Goal: Task Accomplishment & Management: Manage account settings

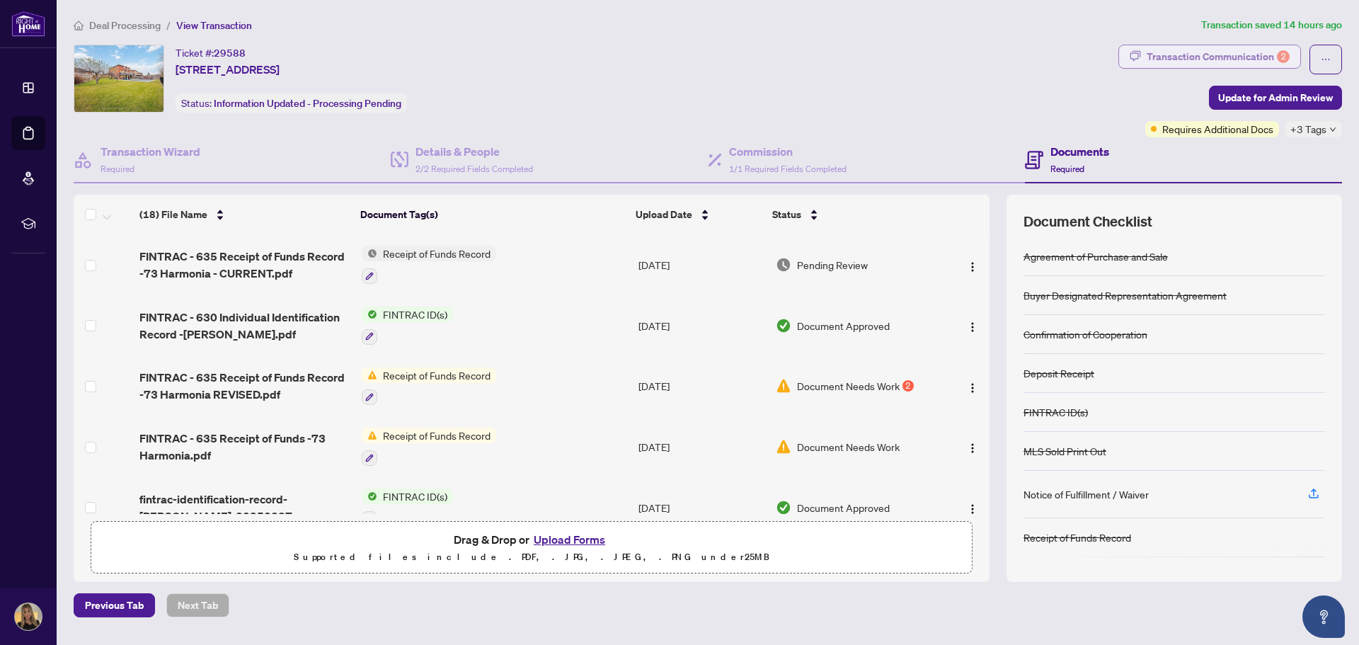
click at [1189, 59] on div "Transaction Communication 2" at bounding box center [1218, 56] width 143 height 23
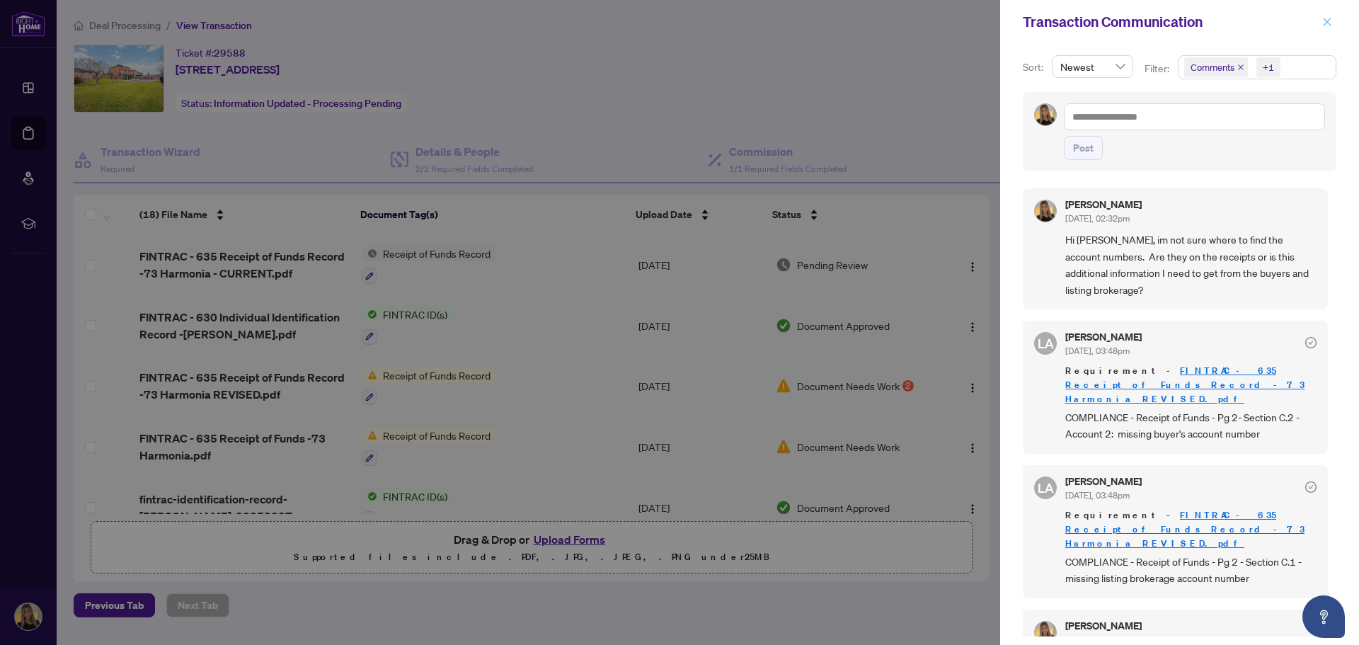
click at [1324, 23] on icon "close" at bounding box center [1327, 22] width 10 height 10
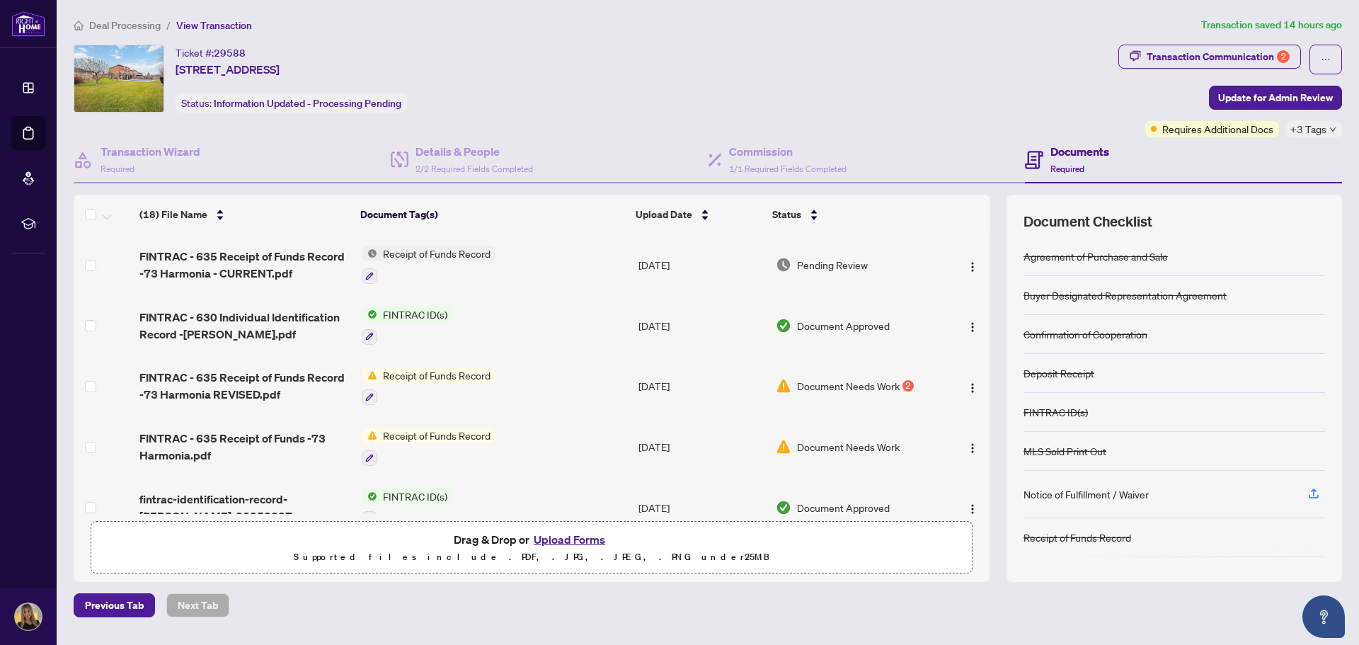
click at [940, 74] on div "Ticket #: 29588 [STREET_ADDRESS] Status: Information Updated - Processing Pendi…" at bounding box center [593, 79] width 1039 height 68
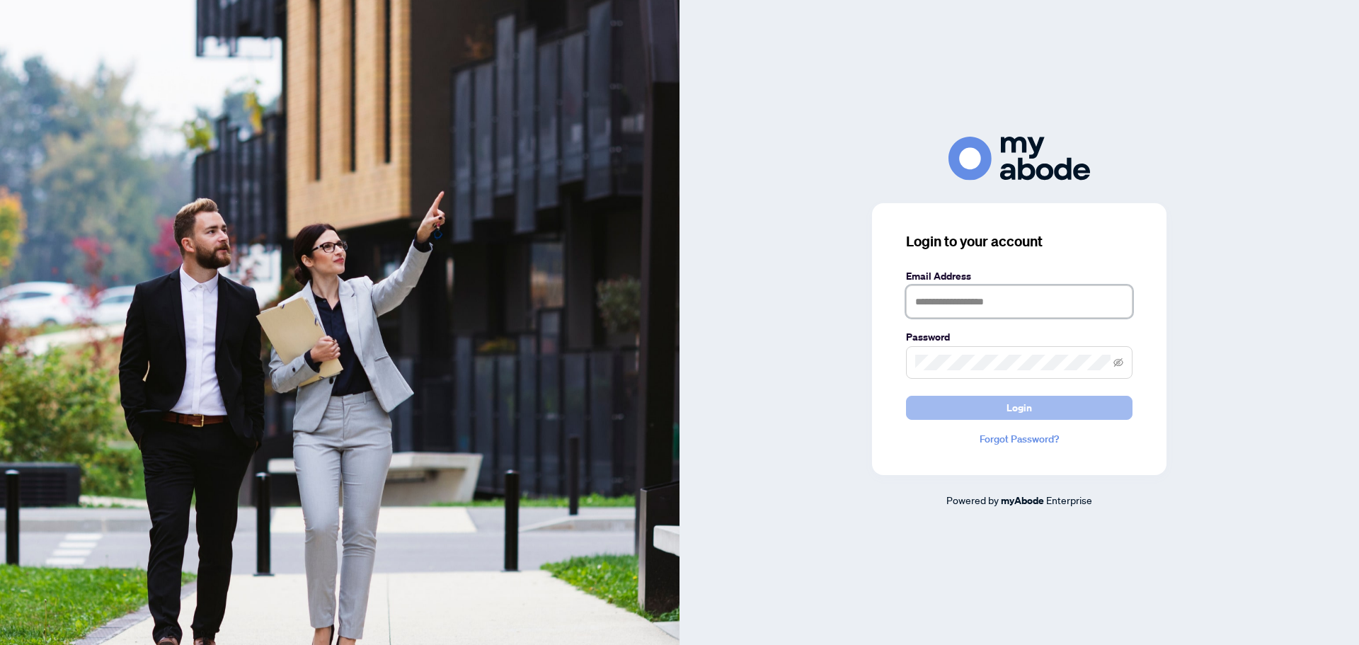
type input "**********"
click at [1060, 406] on button "Login" at bounding box center [1019, 408] width 227 height 24
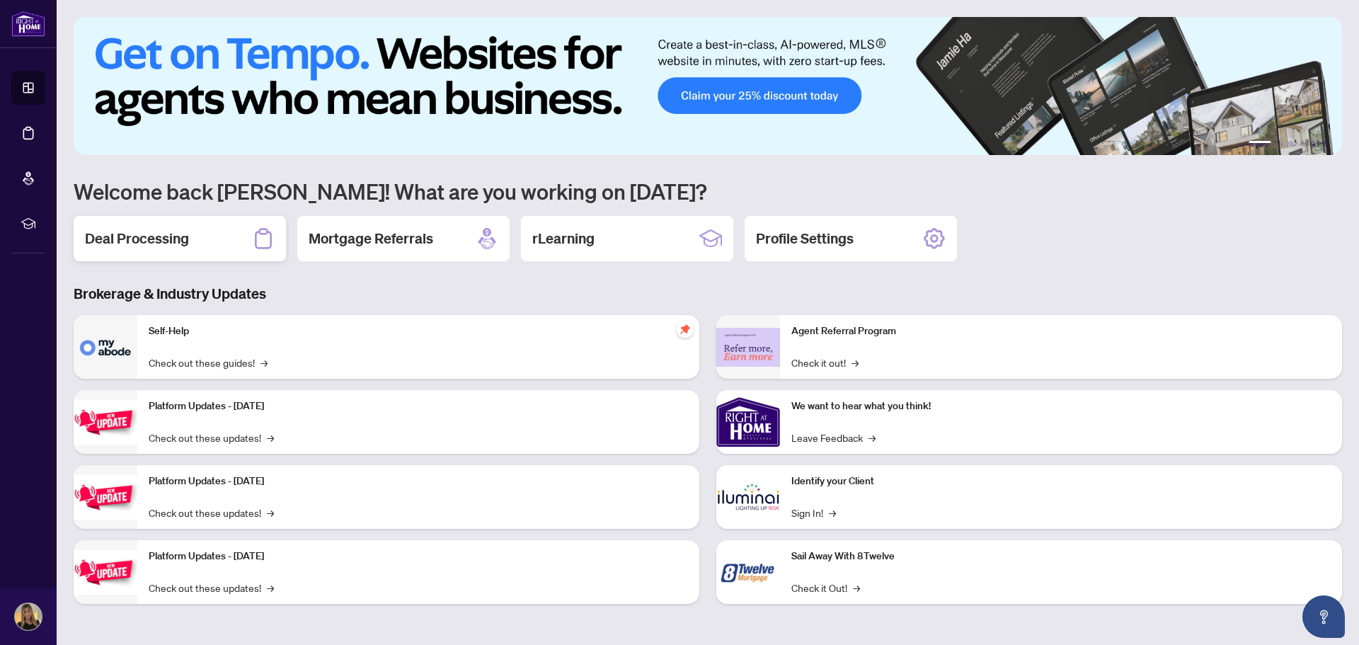
click at [158, 242] on h2 "Deal Processing" at bounding box center [137, 239] width 104 height 20
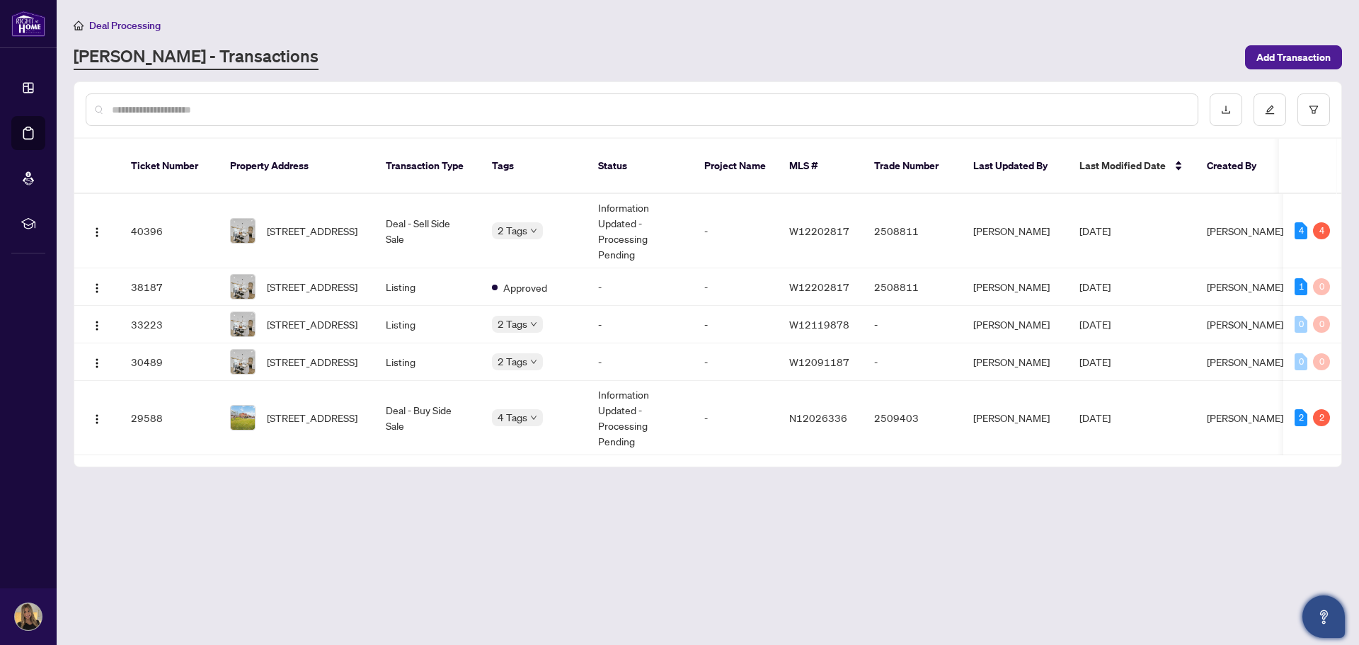
click at [1329, 610] on icon "Open asap" at bounding box center [1324, 617] width 18 height 18
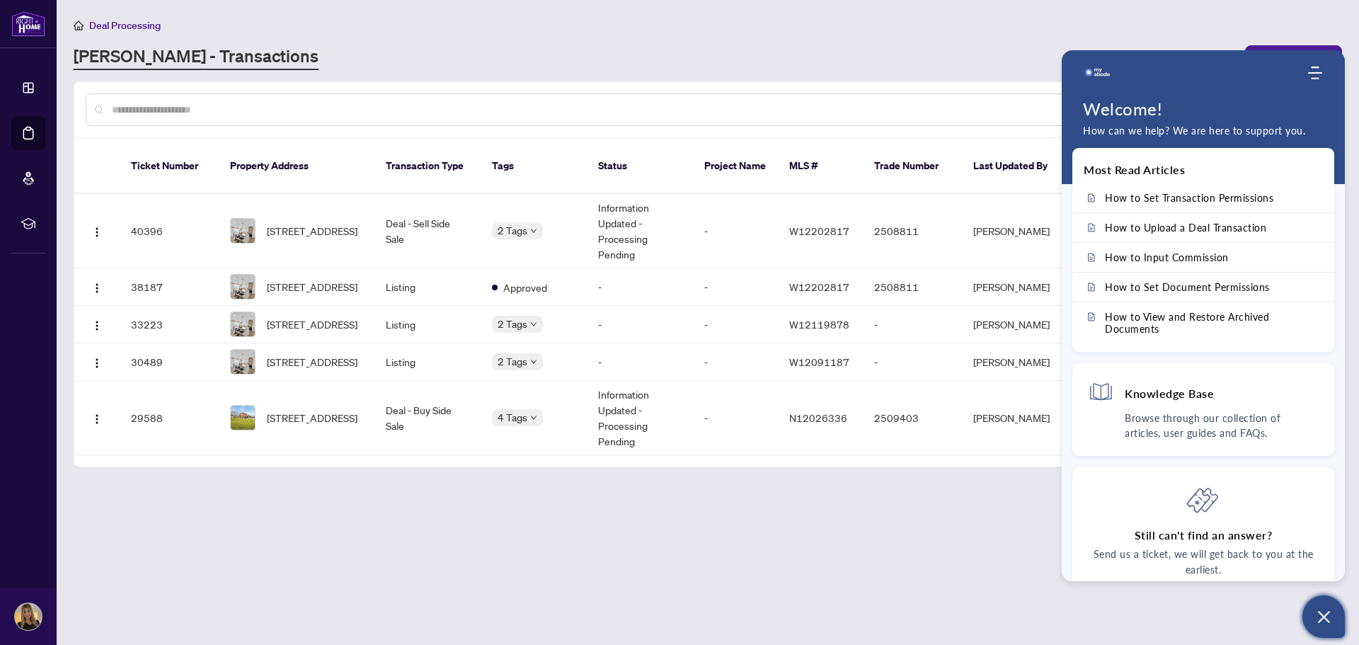
click at [912, 497] on main "Deal Processing RAHR - Transactions Add Transaction Ticket Number Property Addr…" at bounding box center [708, 322] width 1303 height 645
click at [1229, 14] on main "Deal Processing RAHR - Transactions Add Transaction Ticket Number Property Addr…" at bounding box center [708, 322] width 1303 height 645
click at [984, 54] on div "RAHR - Transactions" at bounding box center [655, 57] width 1163 height 25
click at [944, 498] on main "Deal Processing RAHR - Transactions Add Transaction Ticket Number Property Addr…" at bounding box center [708, 322] width 1303 height 645
click at [1103, 29] on div "Deal Processing" at bounding box center [708, 25] width 1269 height 16
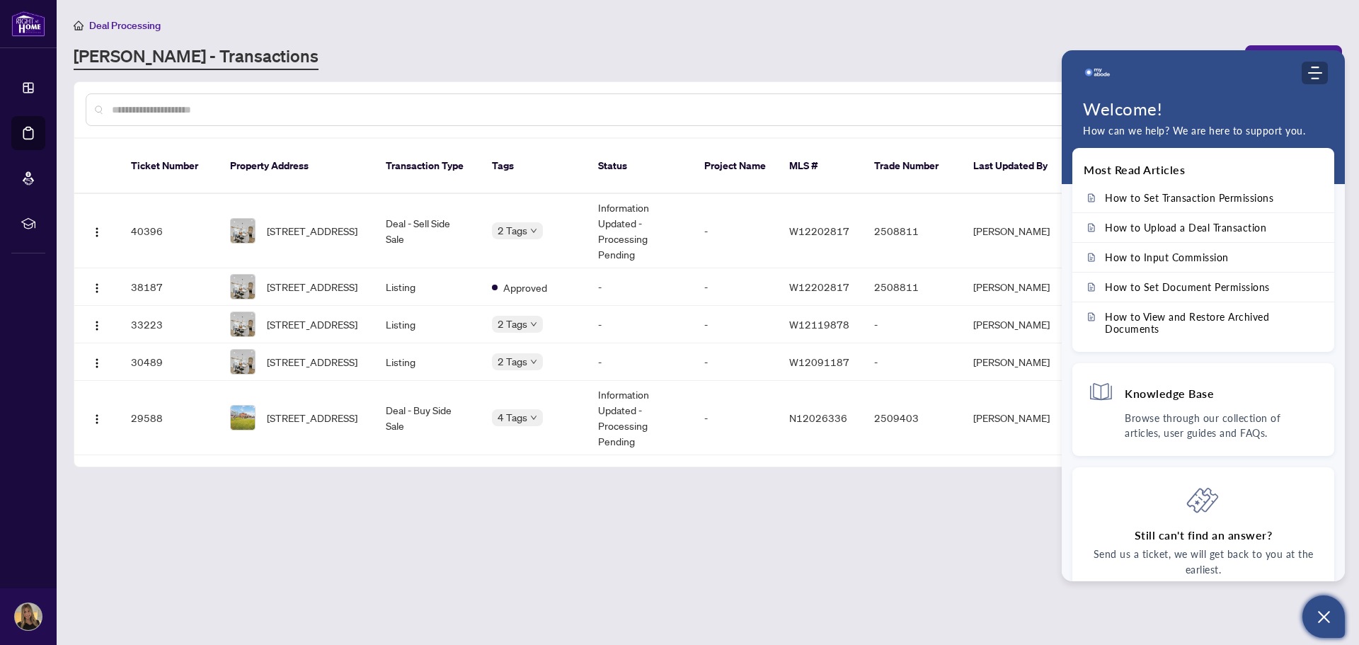
click at [1313, 76] on icon "Modules Menu" at bounding box center [1315, 73] width 14 height 14
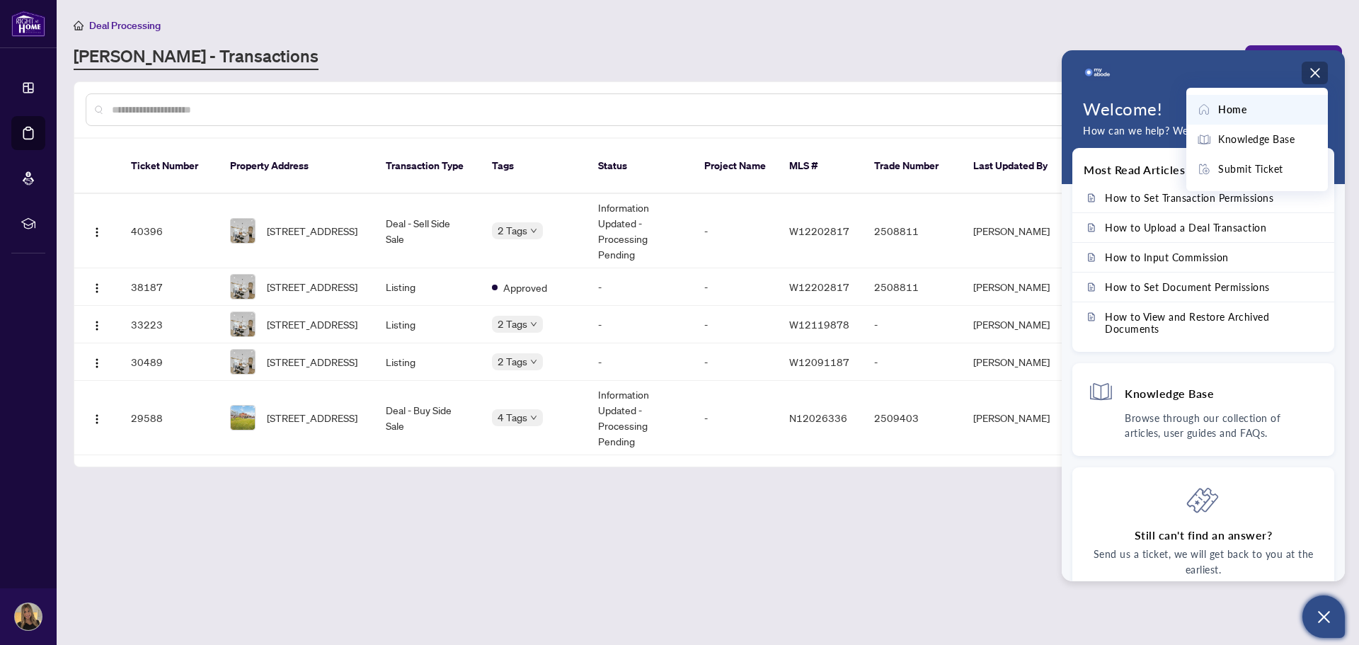
click at [972, 527] on main "Deal Processing RAHR - Transactions Add Transaction Ticket Number Property Addr…" at bounding box center [708, 322] width 1303 height 645
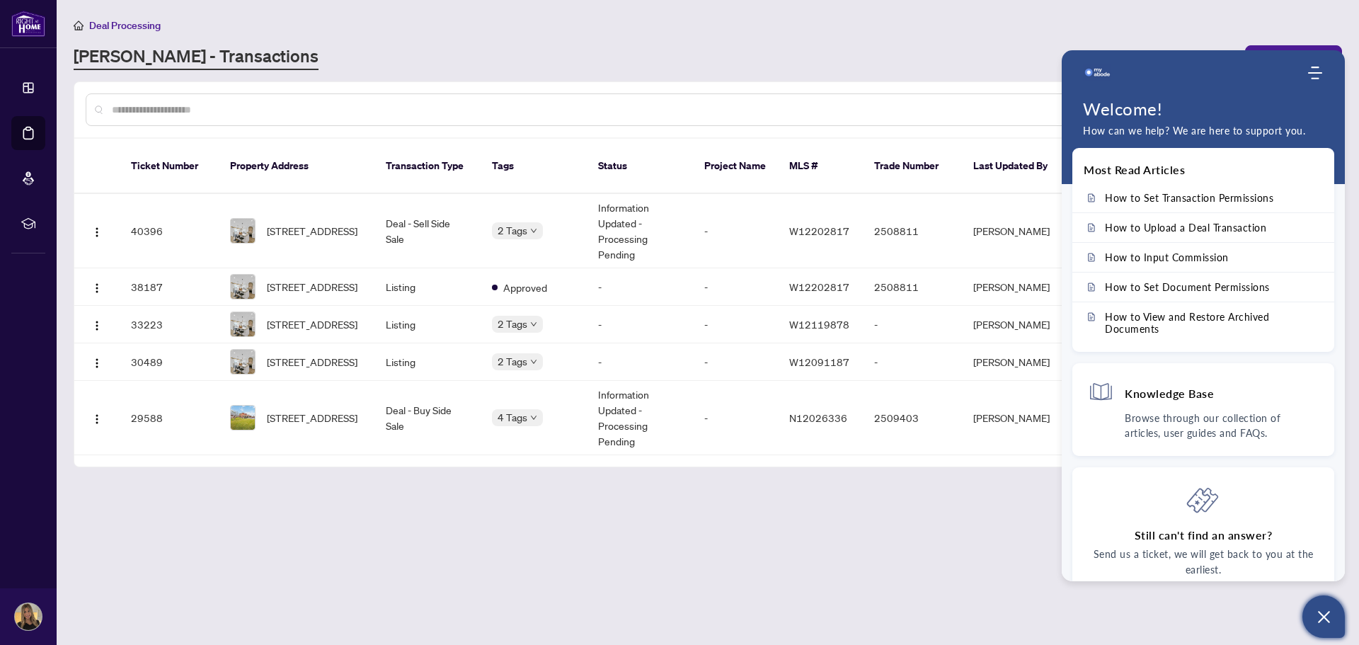
click at [1327, 620] on icon "Open asap" at bounding box center [1324, 617] width 12 height 12
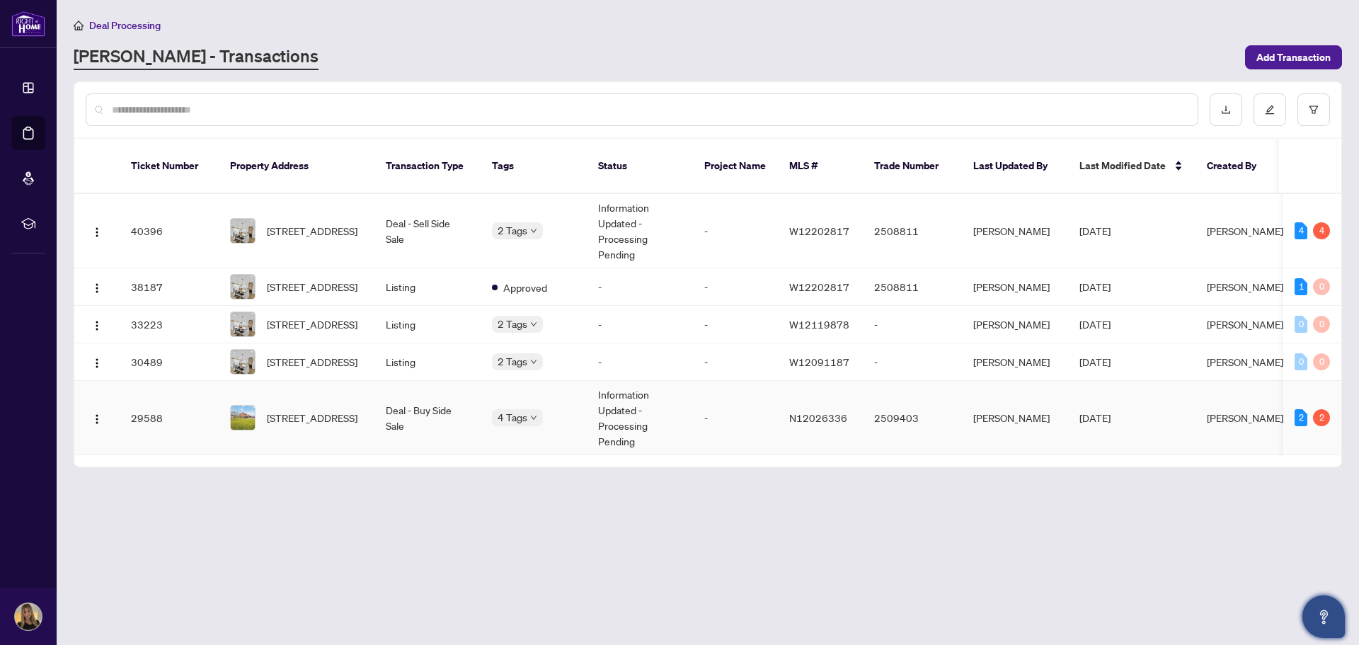
click at [718, 408] on td "-" at bounding box center [735, 418] width 85 height 74
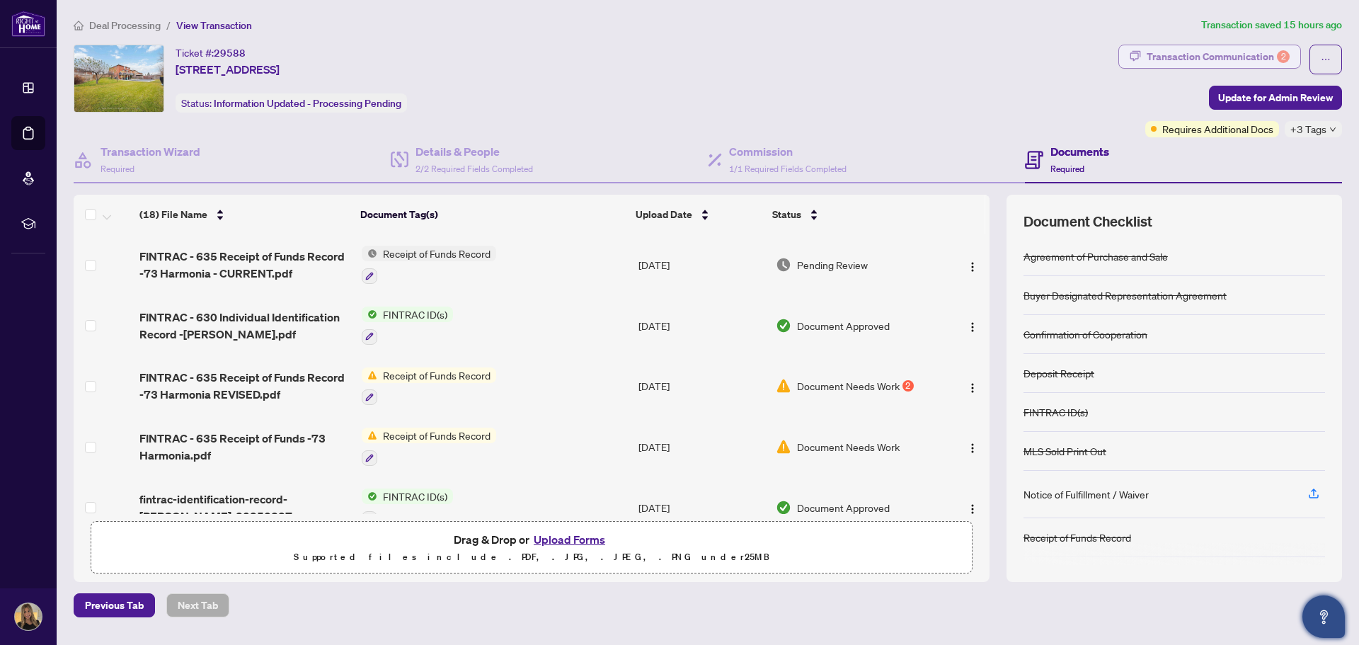
click at [1191, 49] on div "Transaction Communication 2" at bounding box center [1218, 56] width 143 height 23
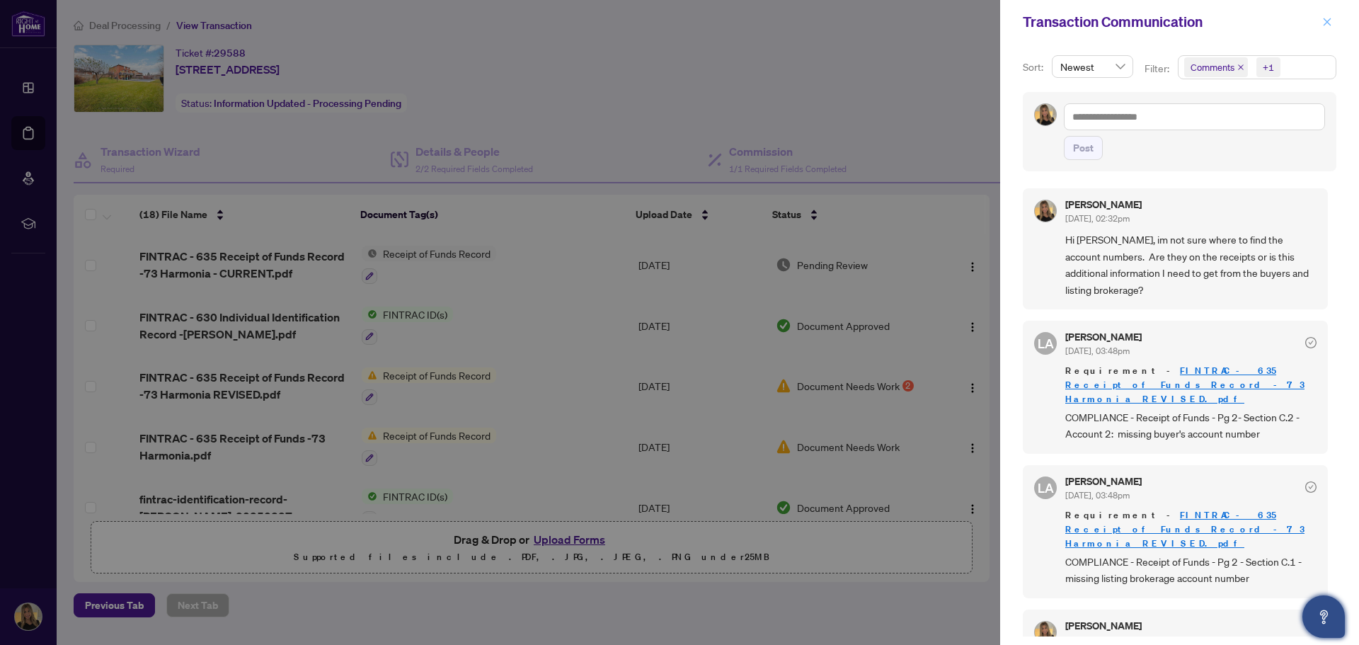
click at [1327, 25] on icon "close" at bounding box center [1327, 22] width 10 height 10
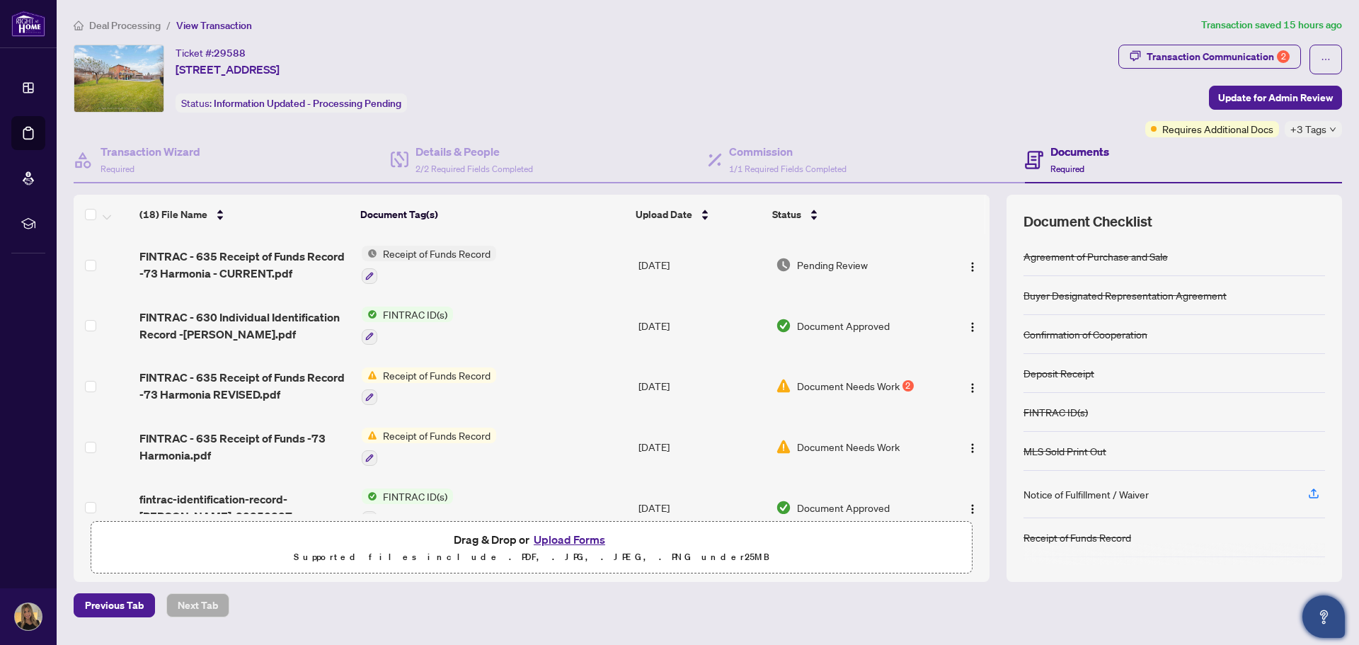
click at [990, 45] on div "Ticket #: 29588 [STREET_ADDRESS] Status: Information Updated - Processing Pendi…" at bounding box center [593, 79] width 1039 height 68
click at [1325, 59] on icon "ellipsis" at bounding box center [1326, 60] width 10 height 10
click at [957, 71] on div "Ticket #: 29588 [STREET_ADDRESS] Status: Information Updated - Processing Pendi…" at bounding box center [593, 79] width 1039 height 68
click at [1198, 64] on div "Transaction Communication 2" at bounding box center [1218, 56] width 143 height 23
